Goal: Unclear

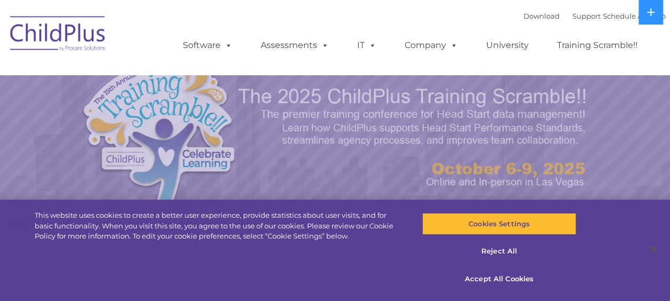
select select "MEDIUM"
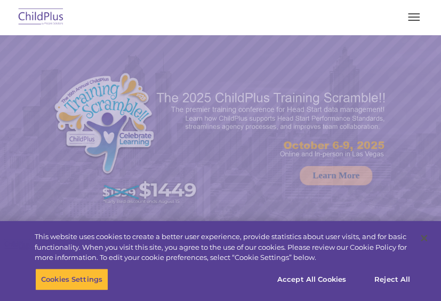
select select "MEDIUM"
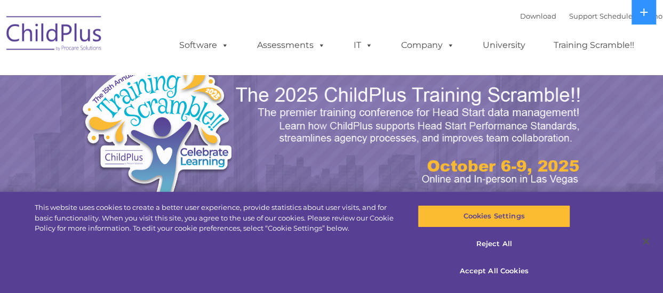
select select "MEDIUM"
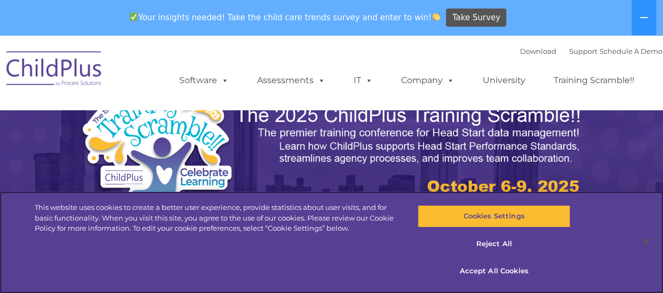
scroll to position [9, 0]
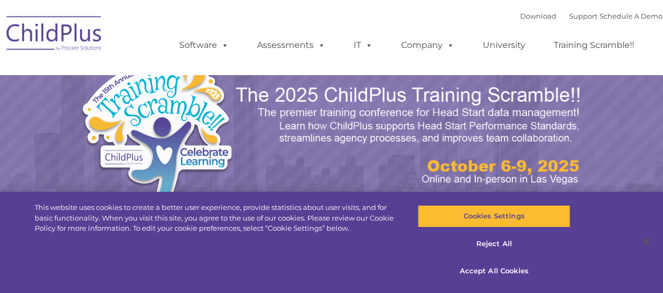
select select "MEDIUM"
